Goal: Task Accomplishment & Management: Complete application form

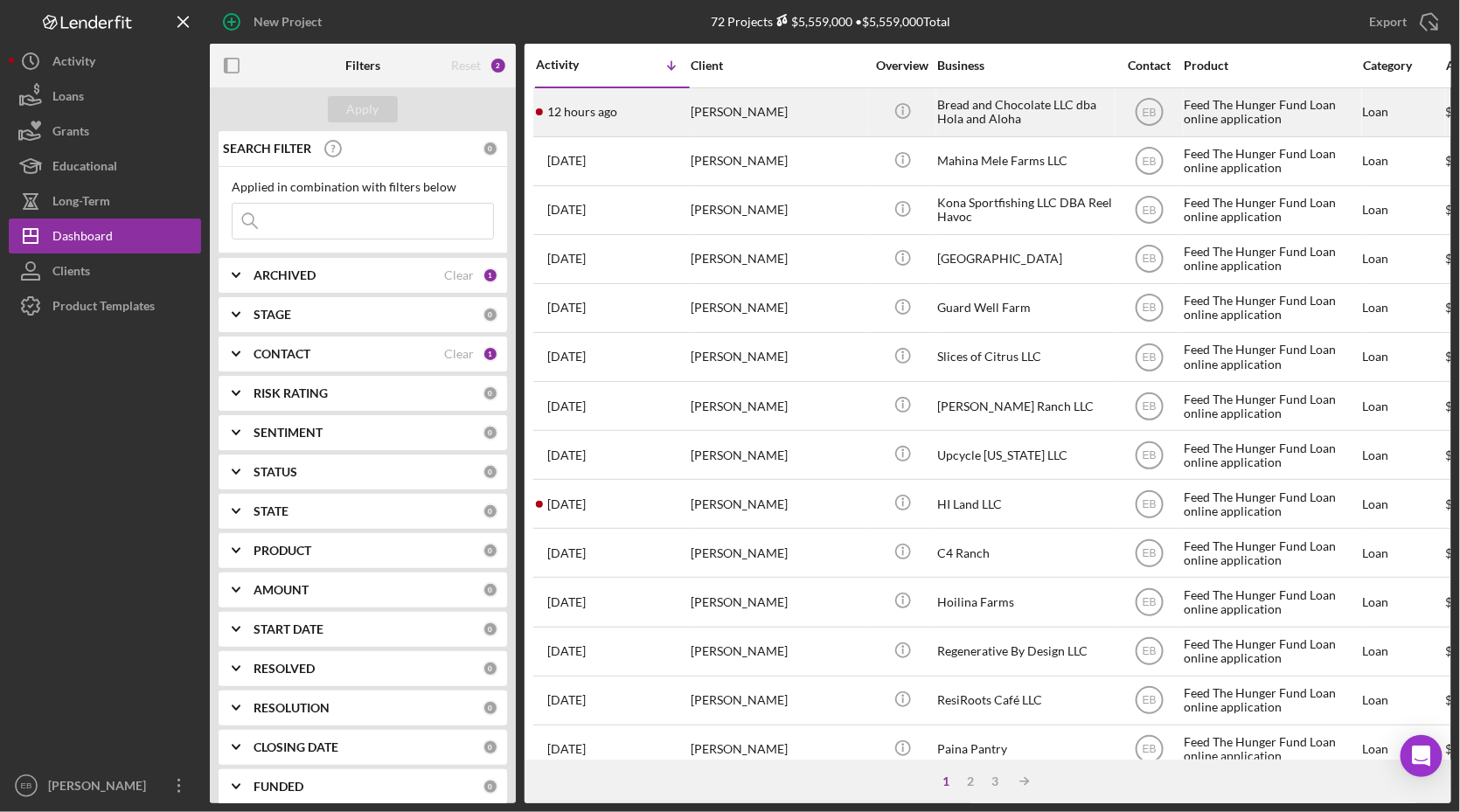
click at [764, 119] on div "[PERSON_NAME]" at bounding box center [778, 112] width 175 height 46
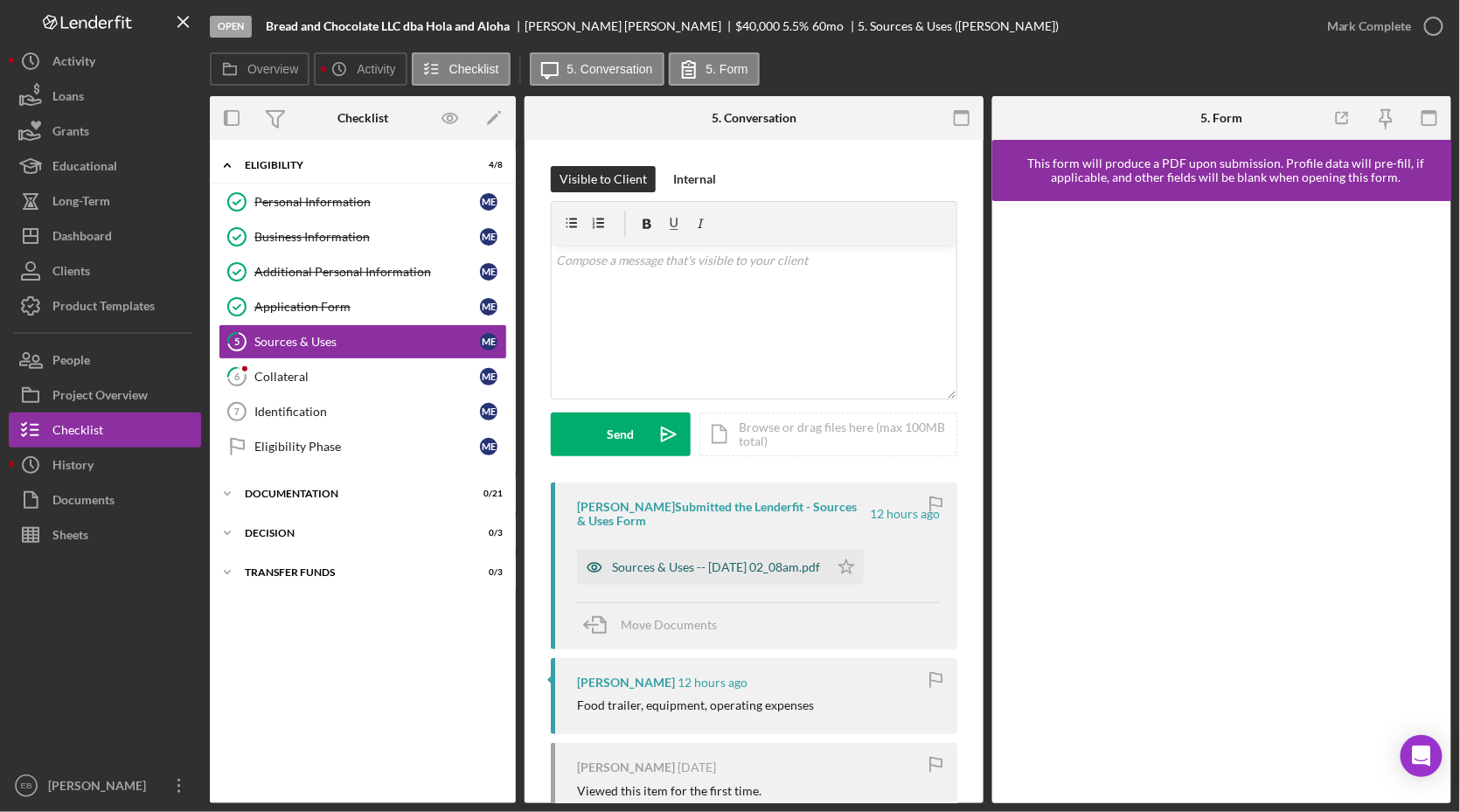
click at [762, 571] on div "Sources & Uses -- [DATE] 02_08am.pdf" at bounding box center [716, 567] width 208 height 14
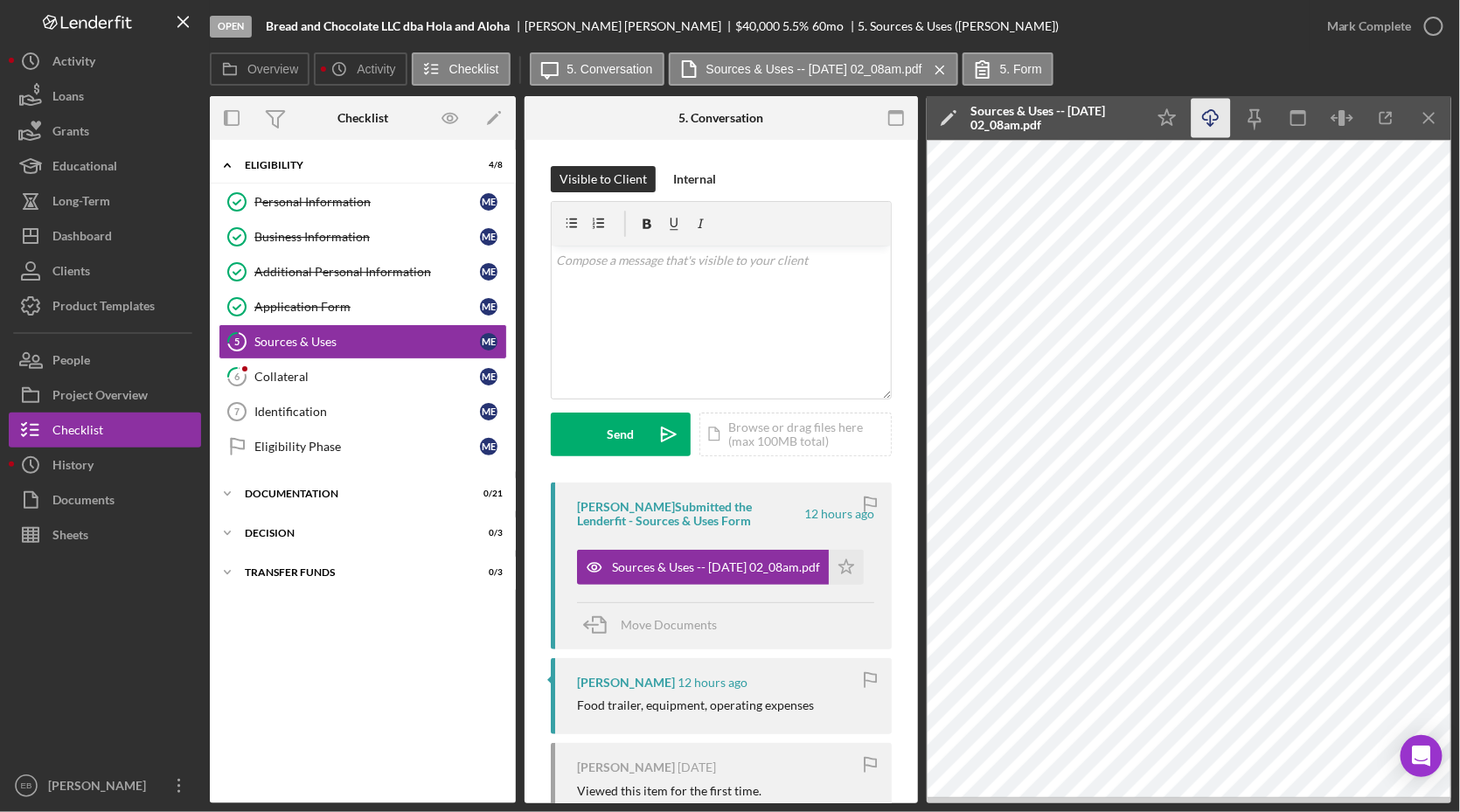
click at [1216, 123] on icon "Icon/Download" at bounding box center [1212, 119] width 39 height 39
click at [1441, 23] on icon "button" at bounding box center [1434, 26] width 44 height 44
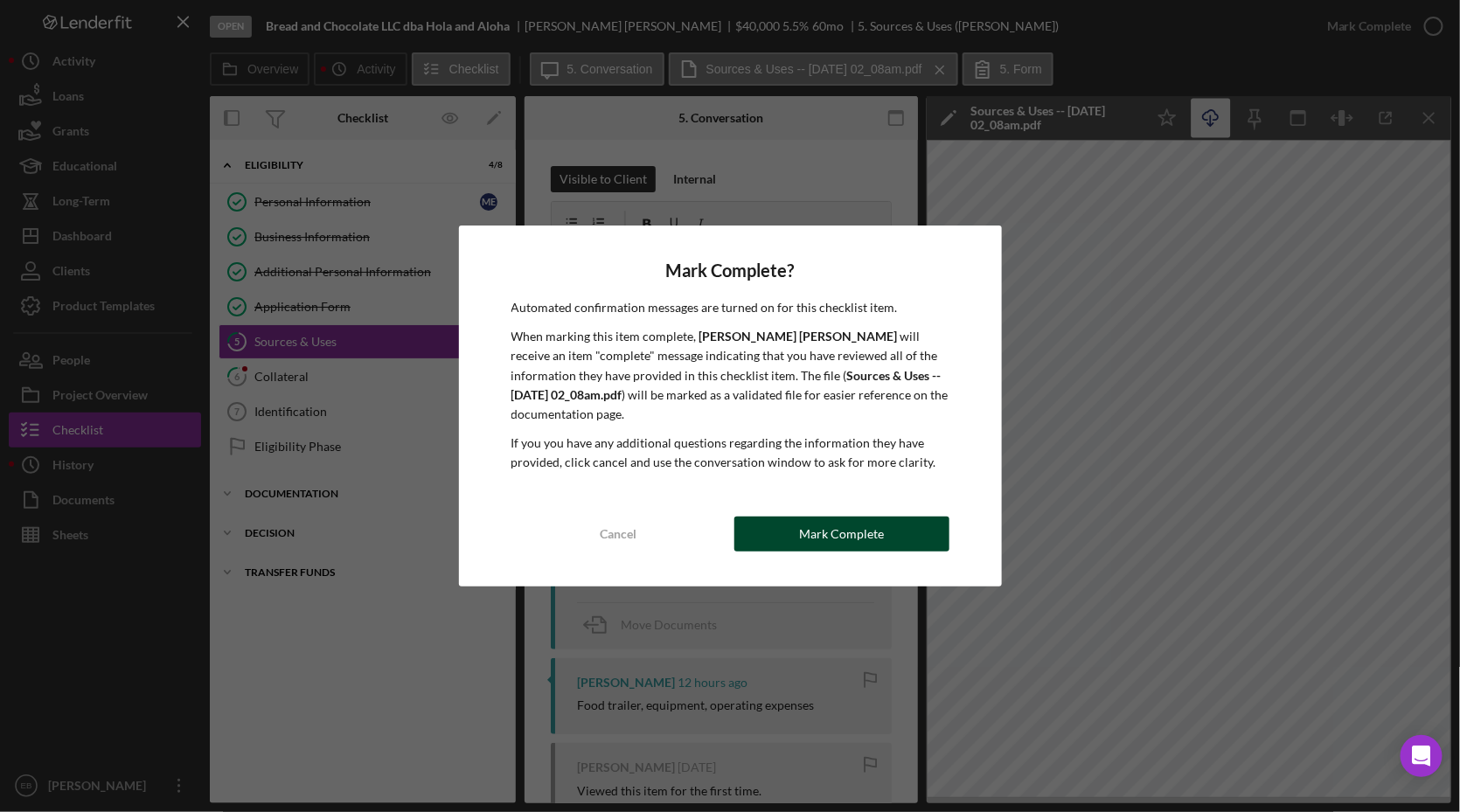
click at [872, 538] on div "Mark Complete" at bounding box center [842, 534] width 85 height 35
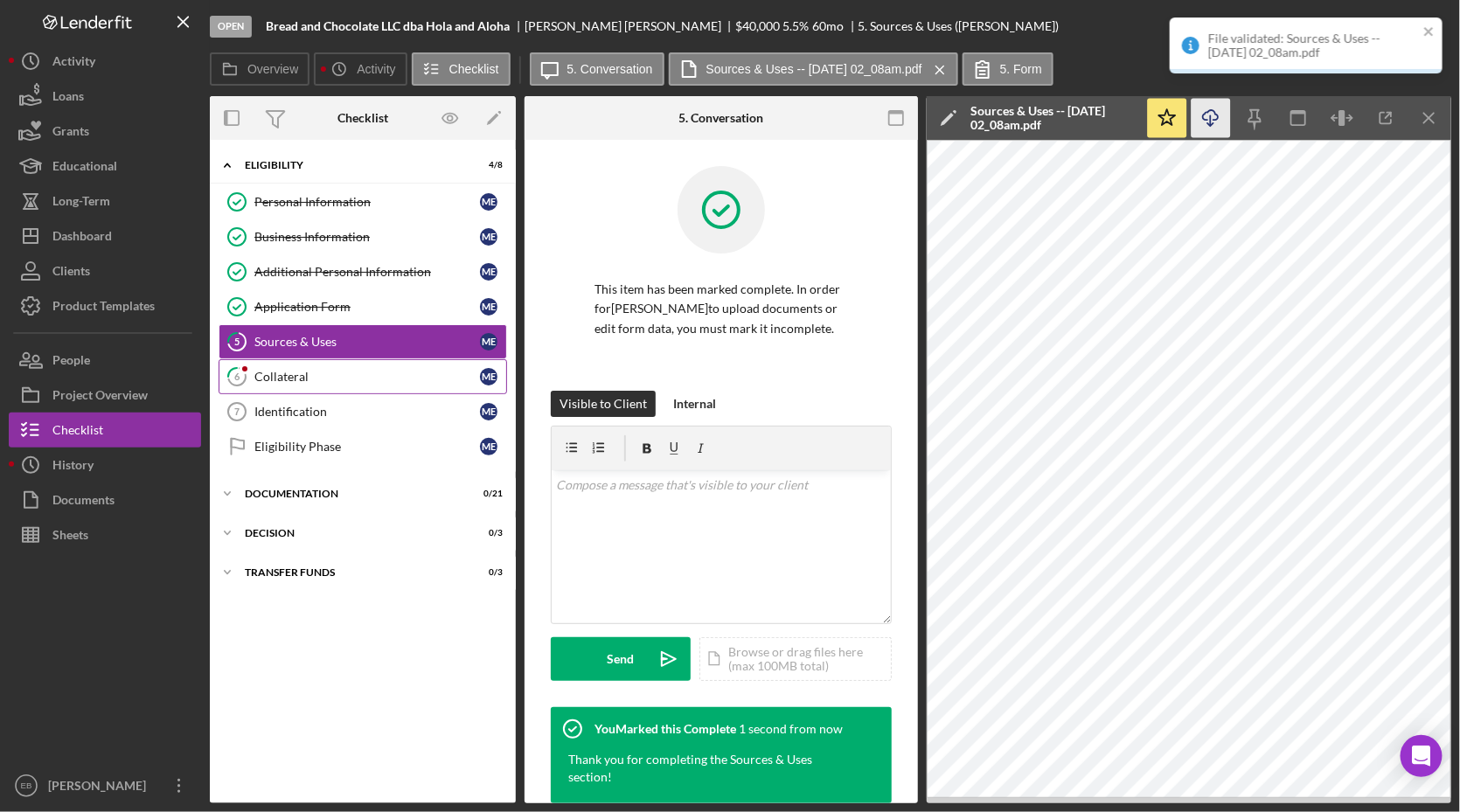
click at [267, 376] on div "Collateral" at bounding box center [368, 376] width 226 height 14
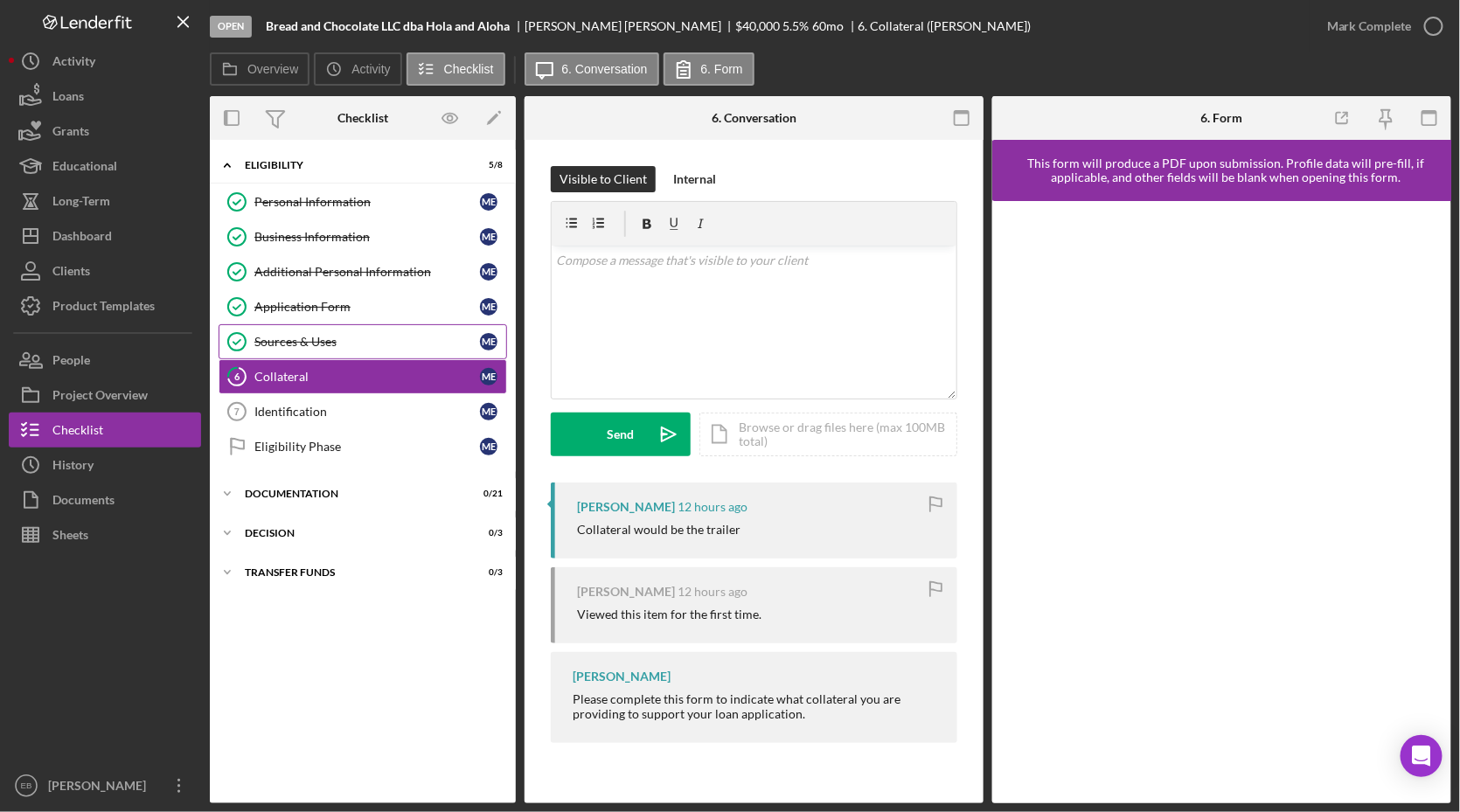
click at [295, 336] on div "Sources & Uses" at bounding box center [368, 342] width 226 height 14
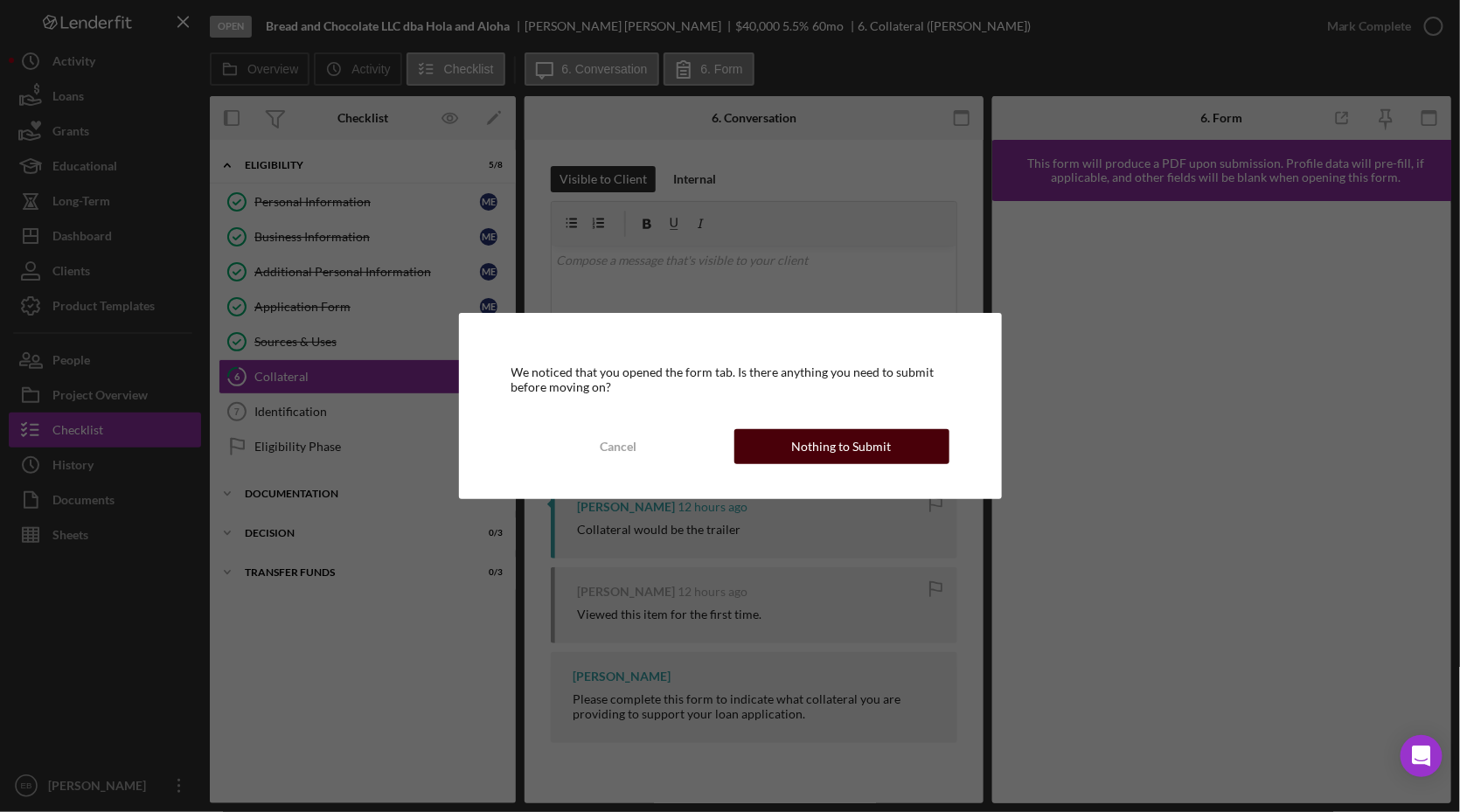
click at [862, 442] on div "Nothing to Submit" at bounding box center [842, 446] width 100 height 35
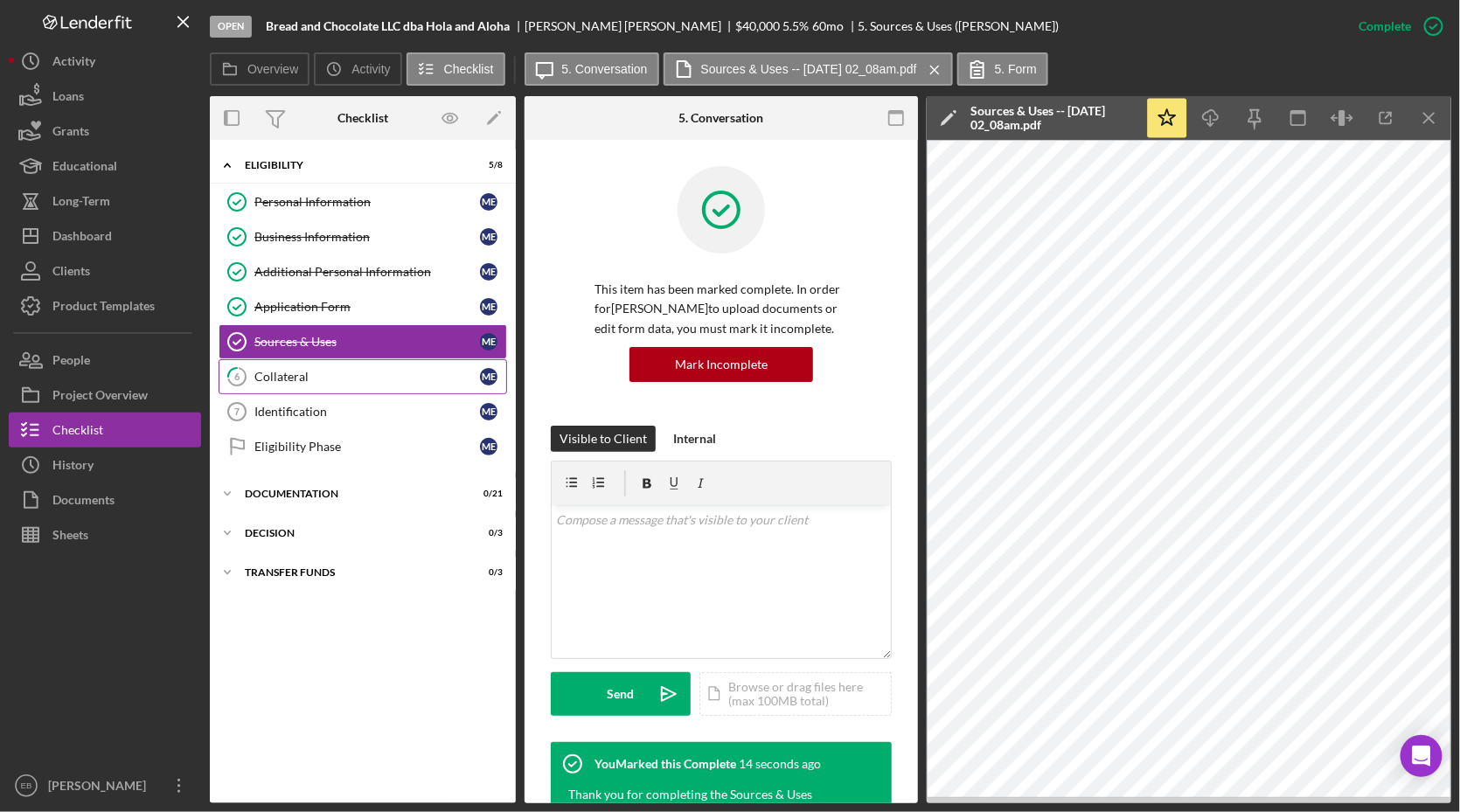
click at [304, 381] on link "6 Collateral M E" at bounding box center [363, 377] width 289 height 35
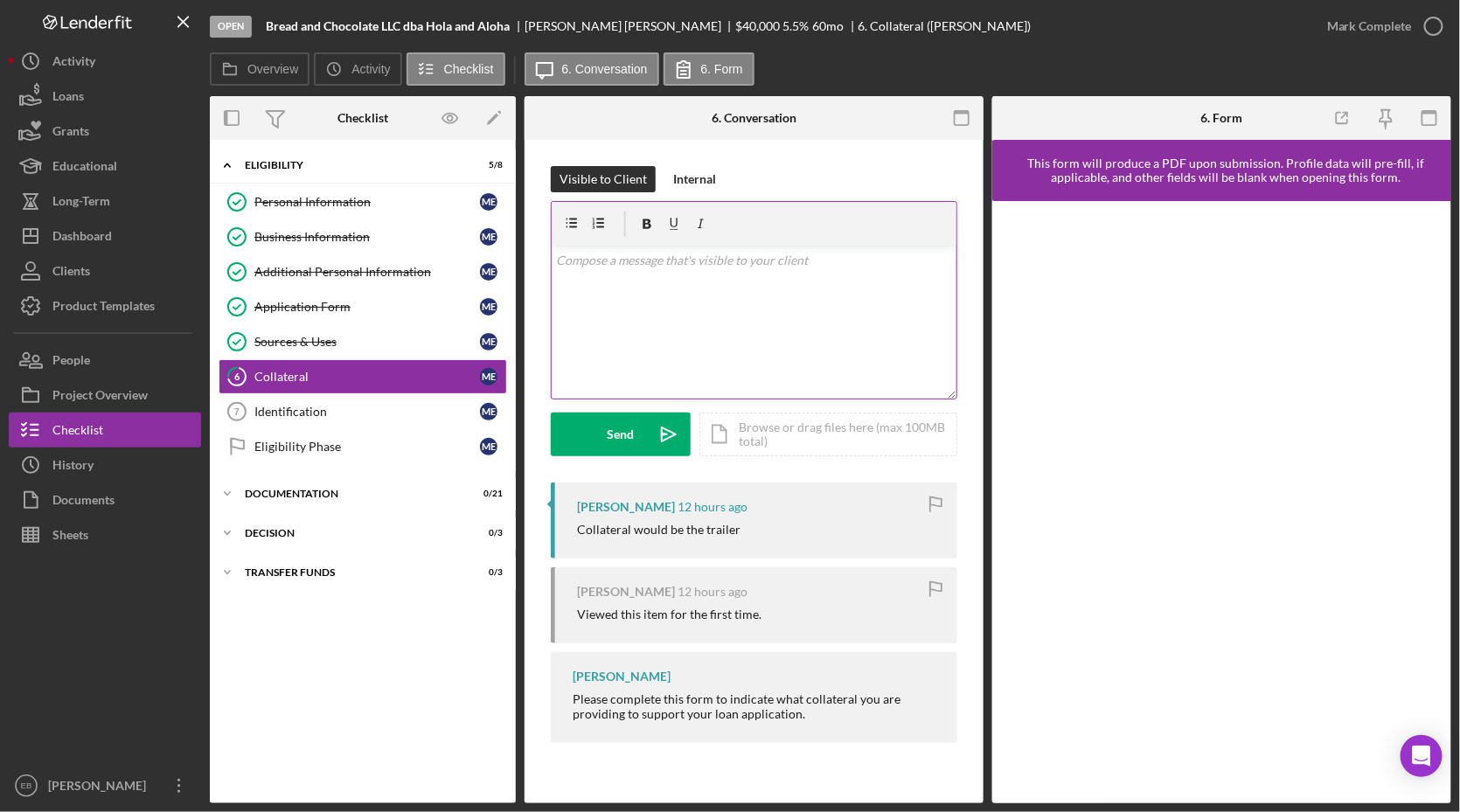
click at [636, 280] on div "v Color teal Color pink Remove color Add row above Add row below Add column bef…" at bounding box center [754, 321] width 405 height 153
click at [804, 264] on p "That makes sense, but just fill this out. Also, plesae provide any information …" at bounding box center [754, 270] width 396 height 39
click at [753, 257] on p "That makes sense, but just fill this out. Also, please provide any information …" at bounding box center [754, 270] width 396 height 39
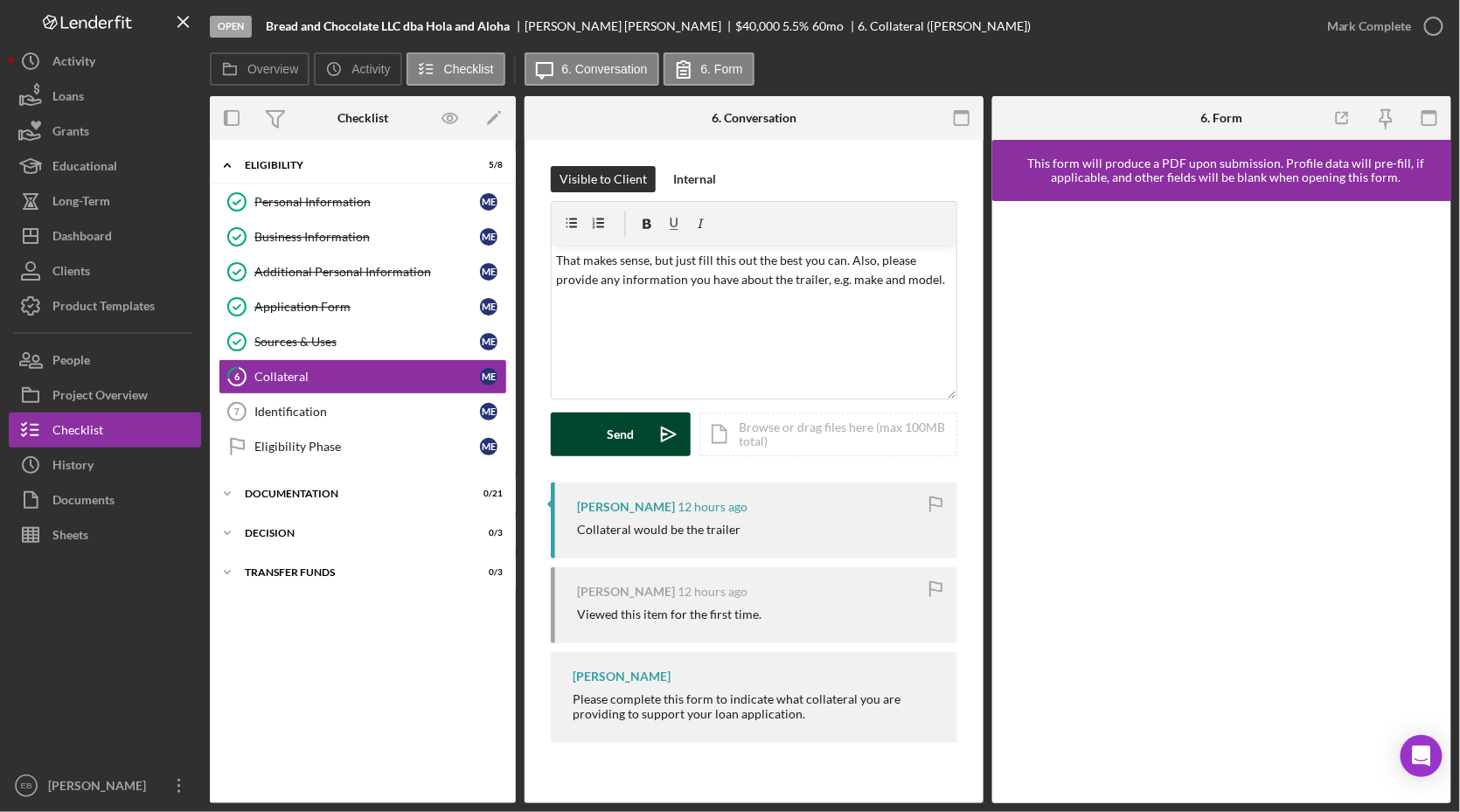
click at [601, 440] on button "Send Icon/icon-invite-send" at bounding box center [621, 434] width 140 height 44
